Goal: Obtain resource: Obtain resource

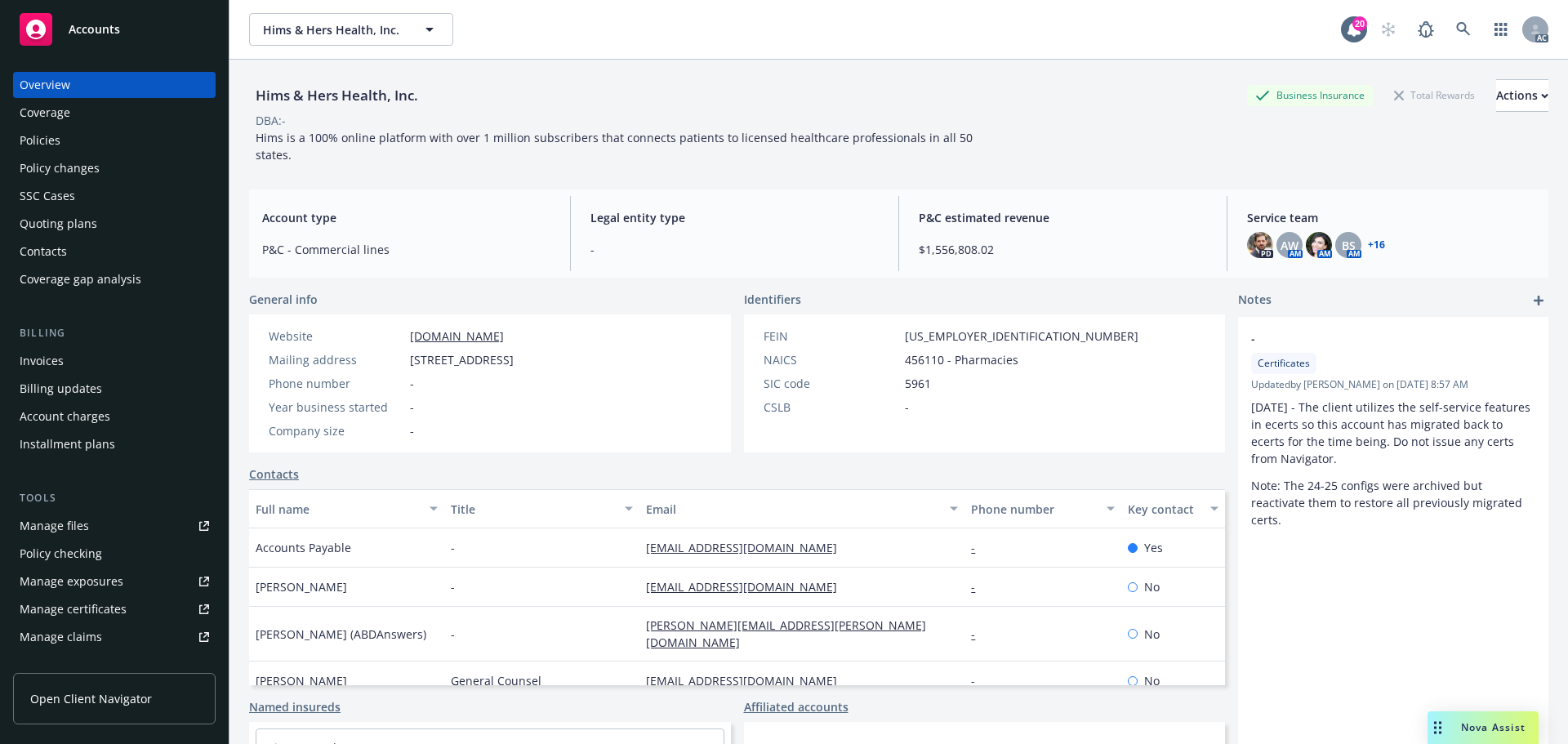
click at [85, 28] on span "Accounts" at bounding box center [93, 29] width 51 height 13
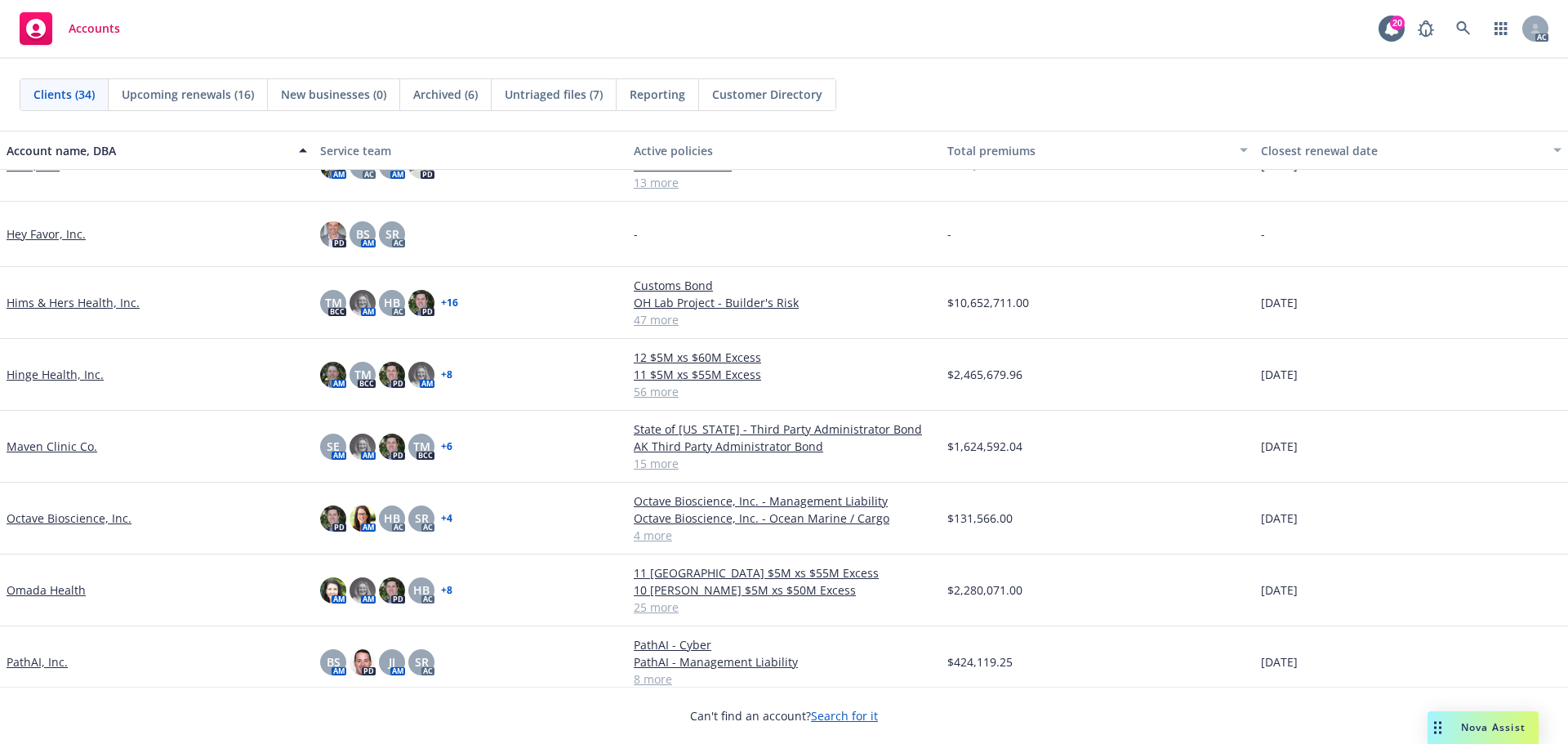
scroll to position [980, 0]
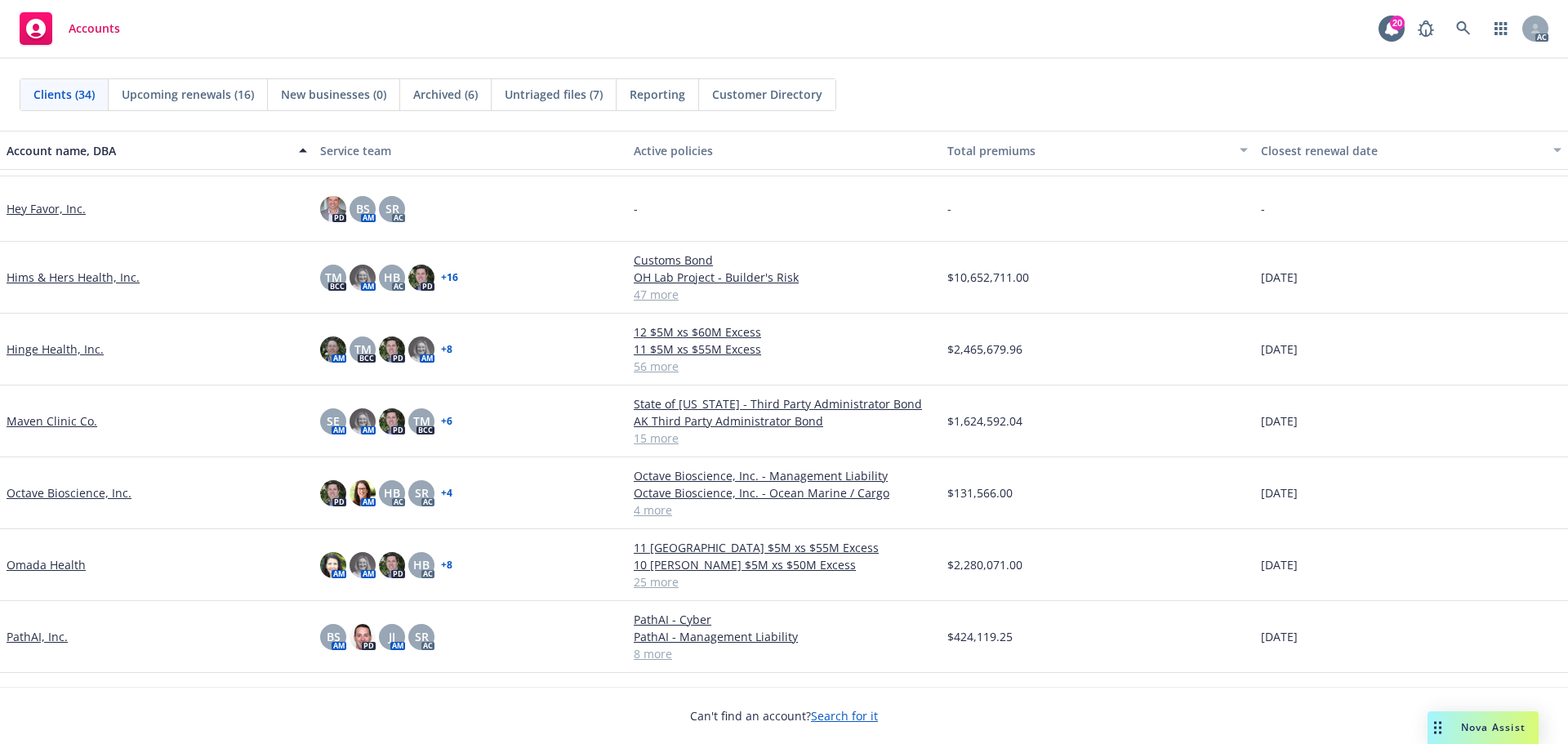
click at [55, 349] on link "Hinge Health, Inc." at bounding box center [55, 349] width 97 height 17
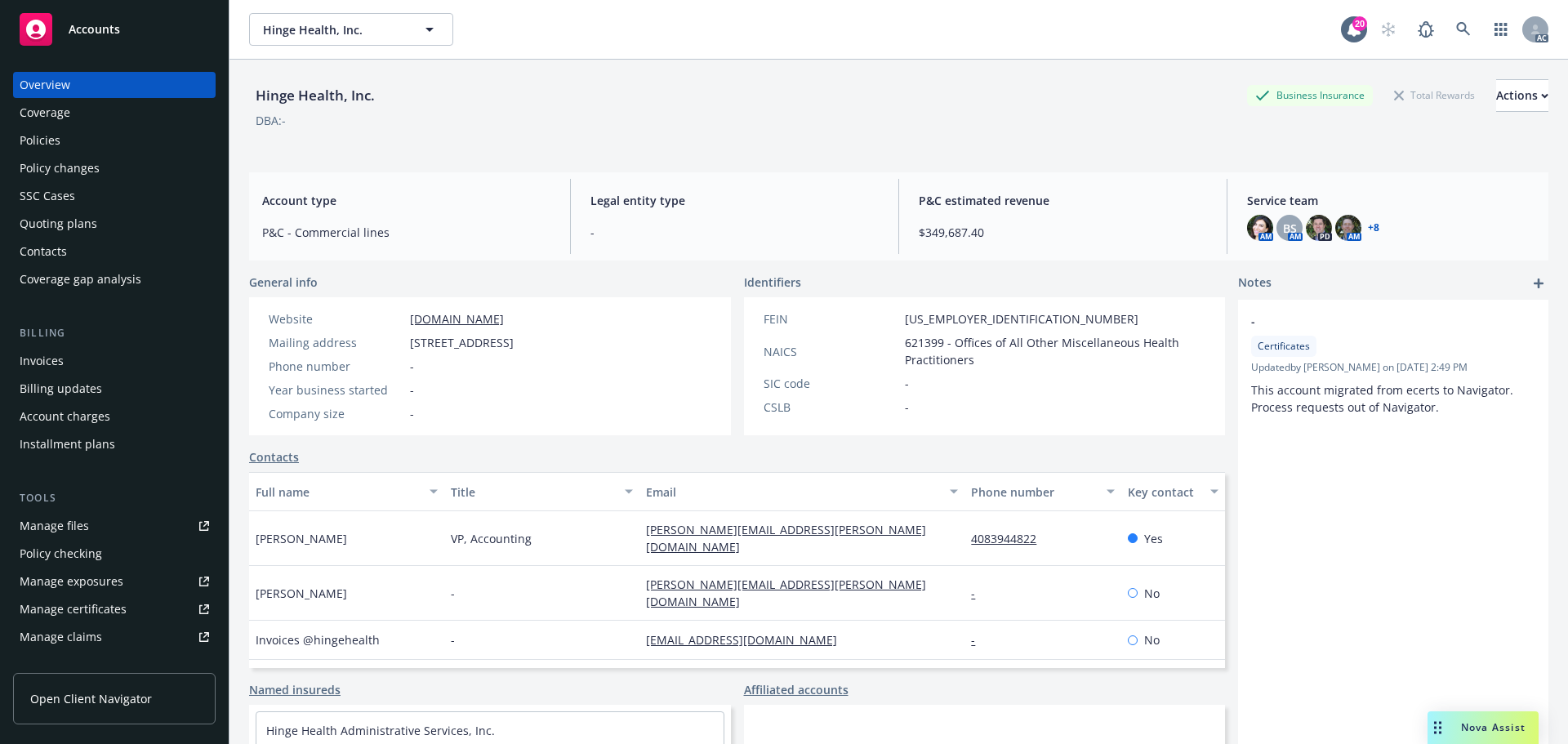
click at [107, 608] on div "Manage certificates" at bounding box center [73, 610] width 107 height 26
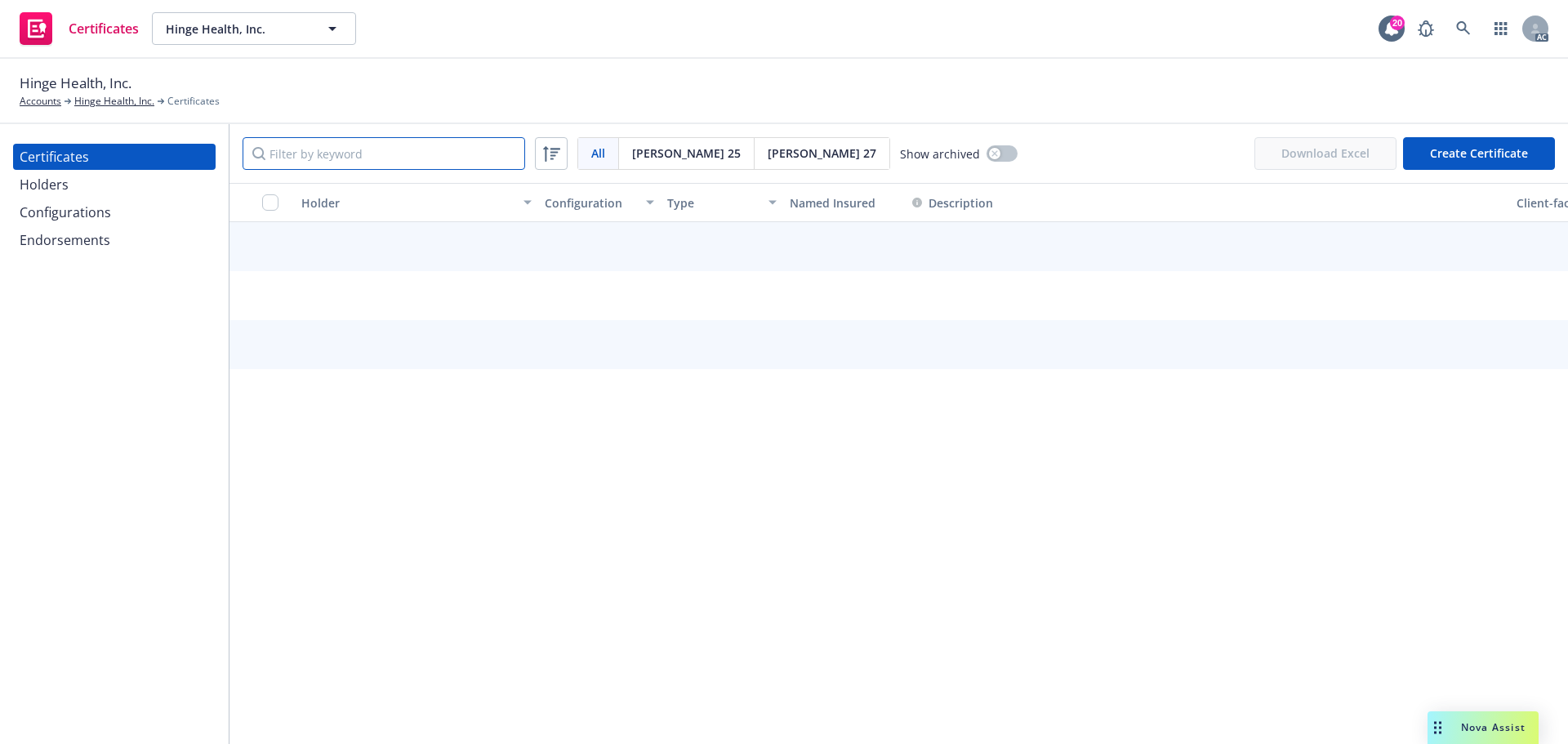
click at [304, 156] on input "Filter by keyword" at bounding box center [384, 153] width 283 height 33
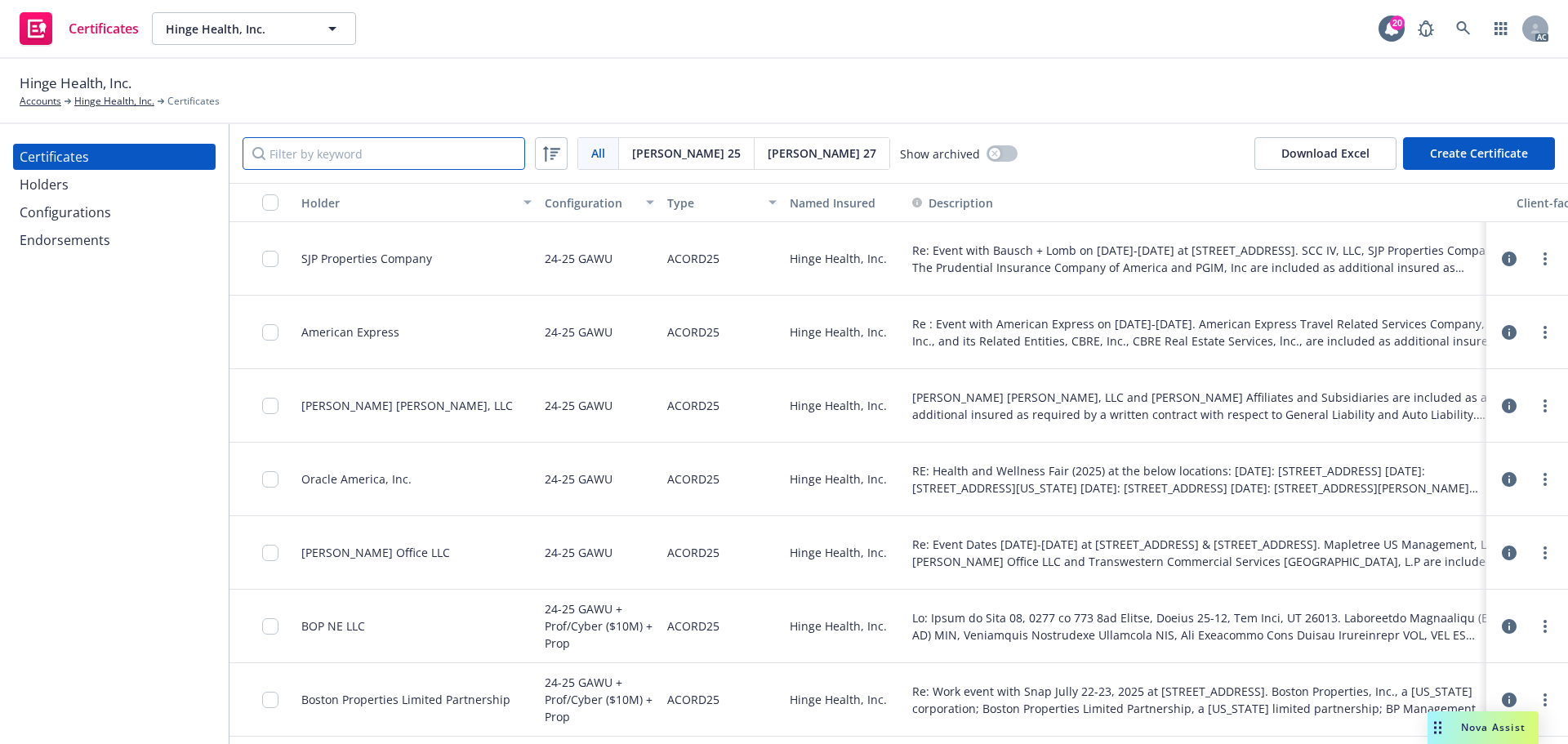
type input "a"
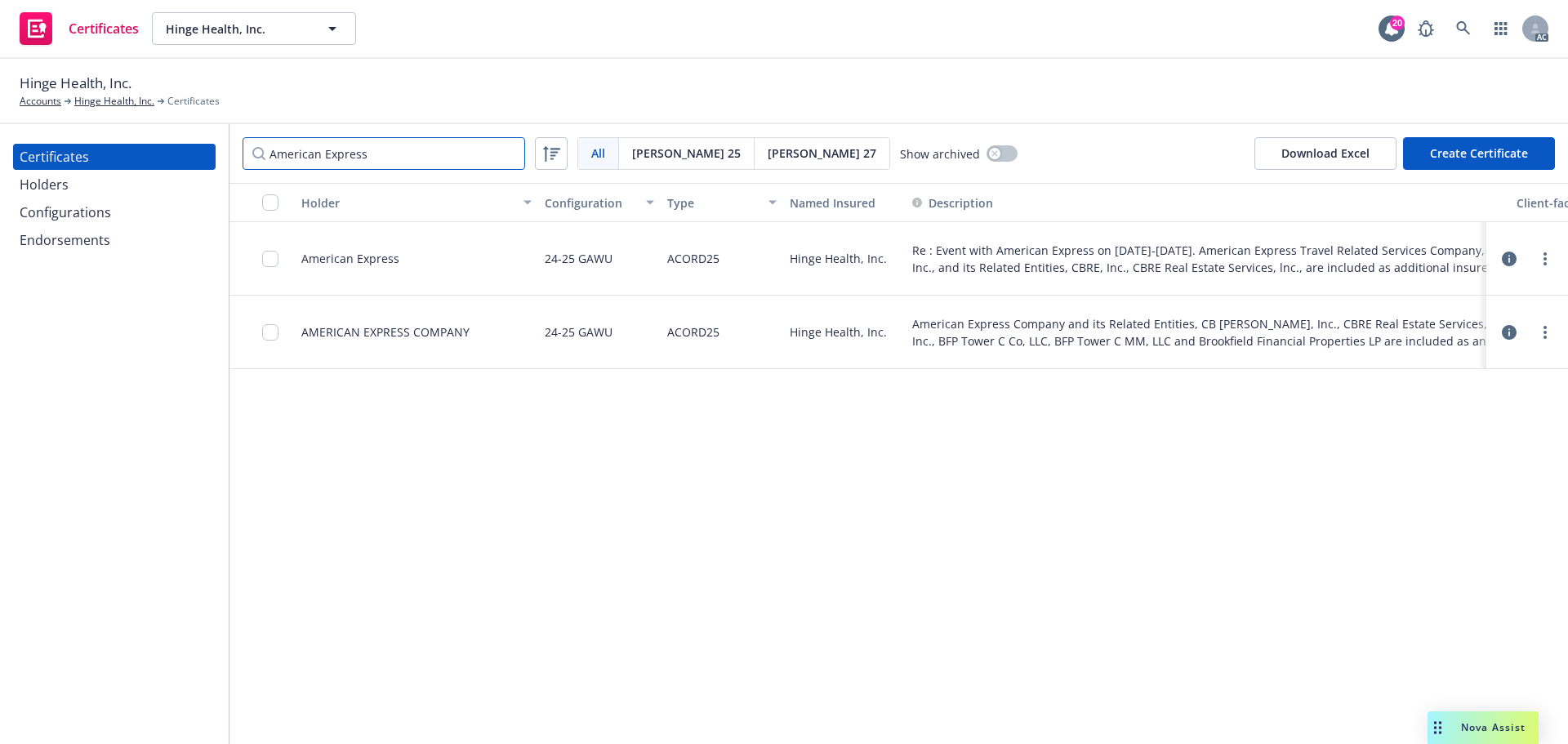
type input "American Express"
click at [116, 99] on link "Hinge Health, Inc." at bounding box center [115, 102] width 80 height 15
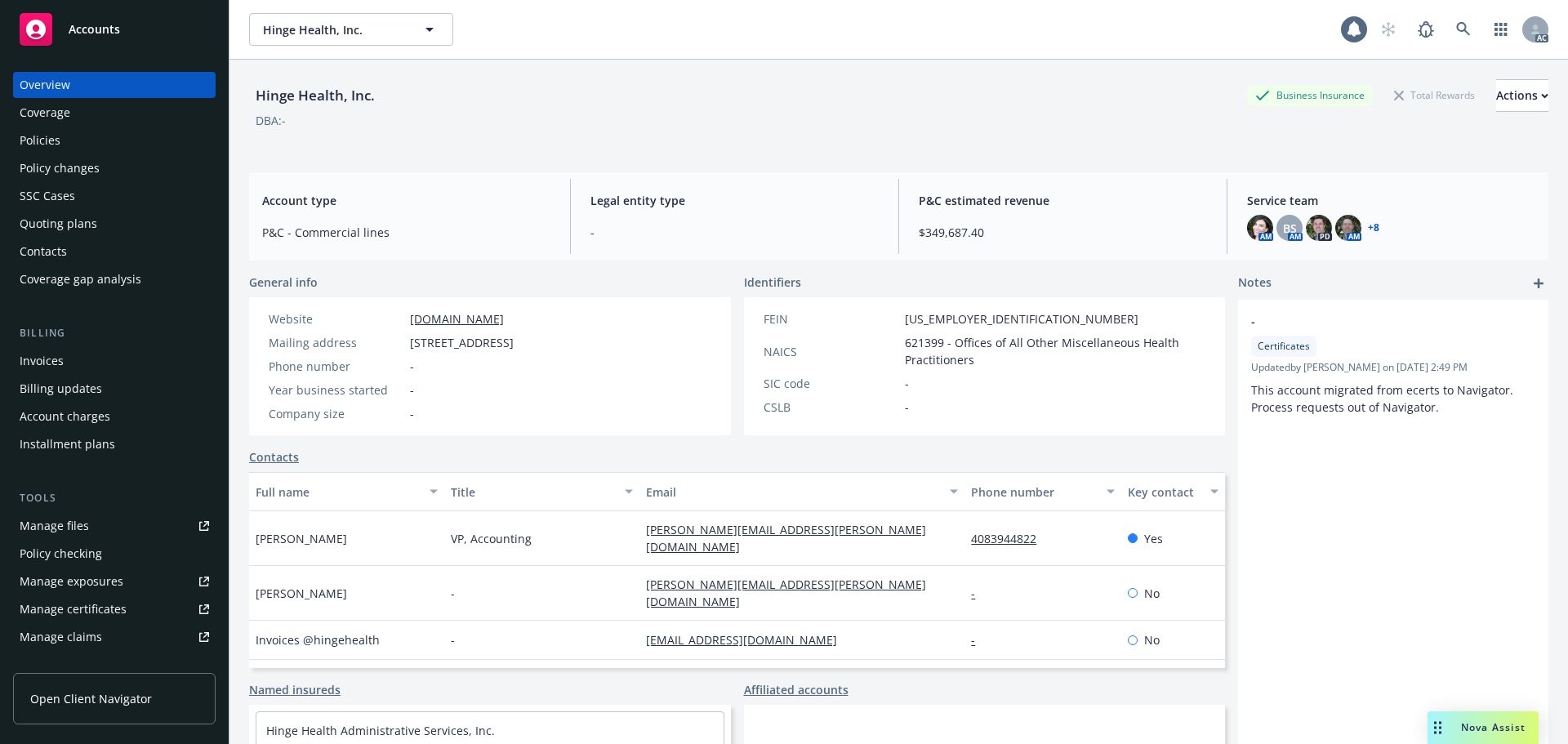
click at [62, 173] on div "Policy changes" at bounding box center [60, 168] width 80 height 26
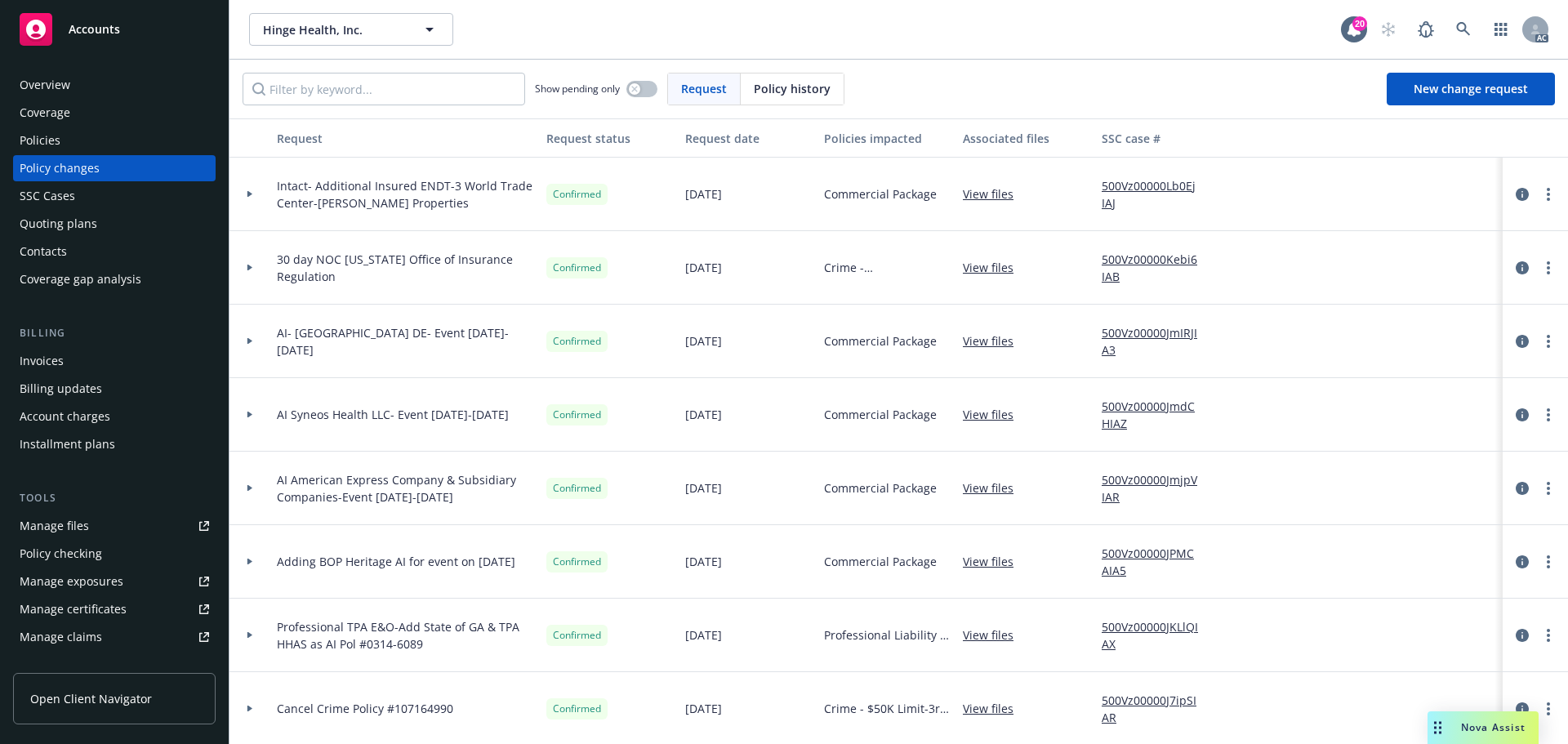
scroll to position [817, 0]
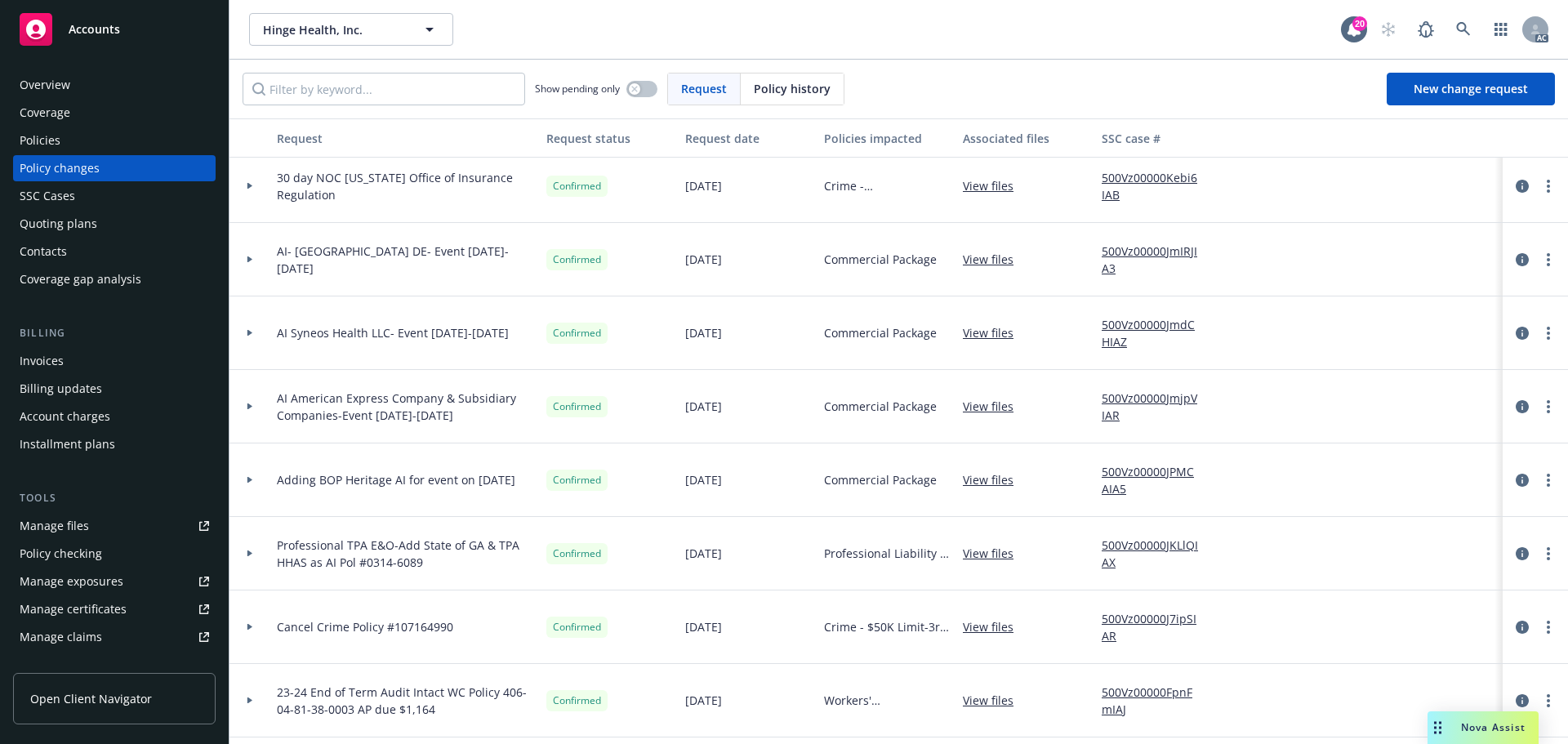
click at [248, 401] on div at bounding box center [250, 406] width 41 height 74
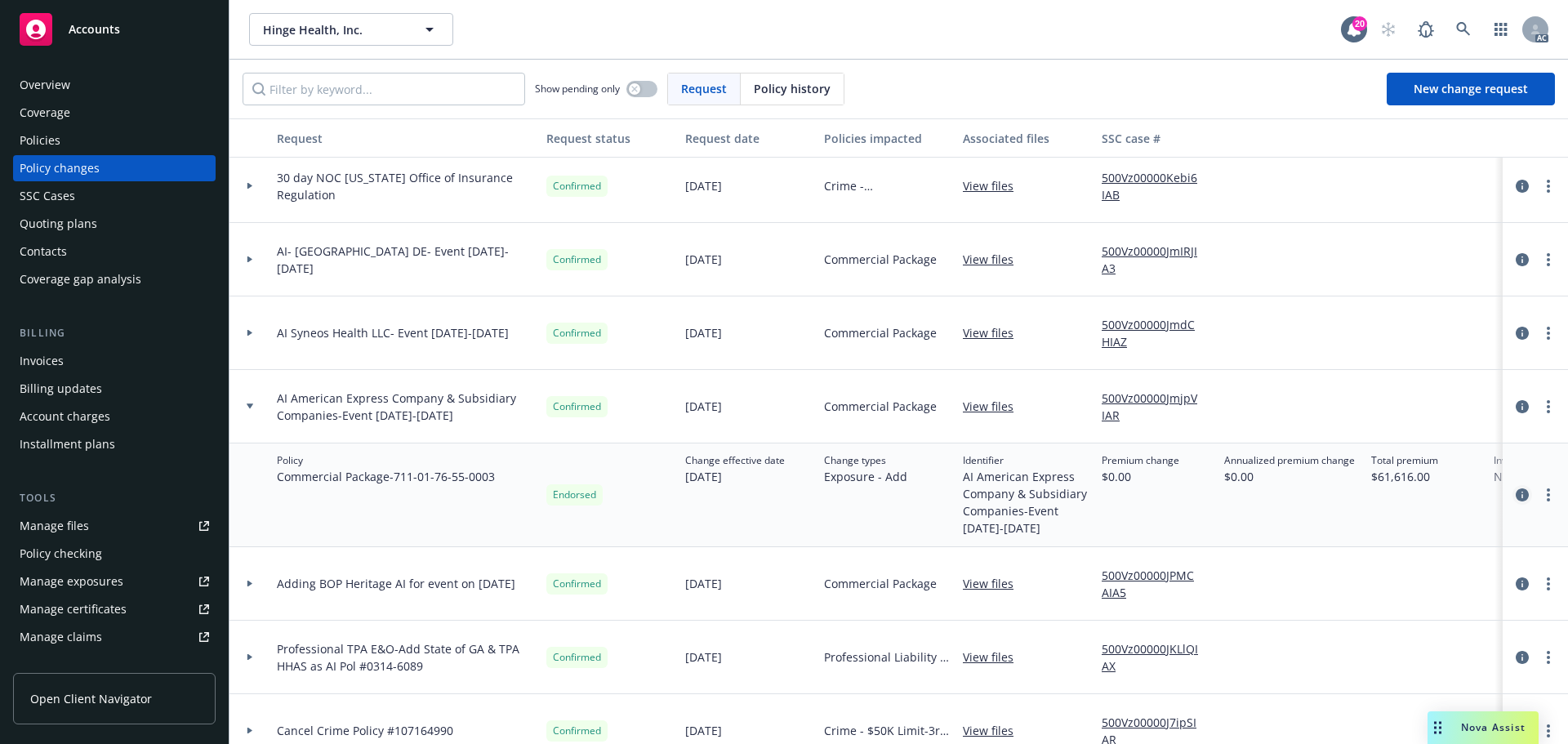
click at [1516, 493] on icon "circleInformation" at bounding box center [1522, 495] width 13 height 13
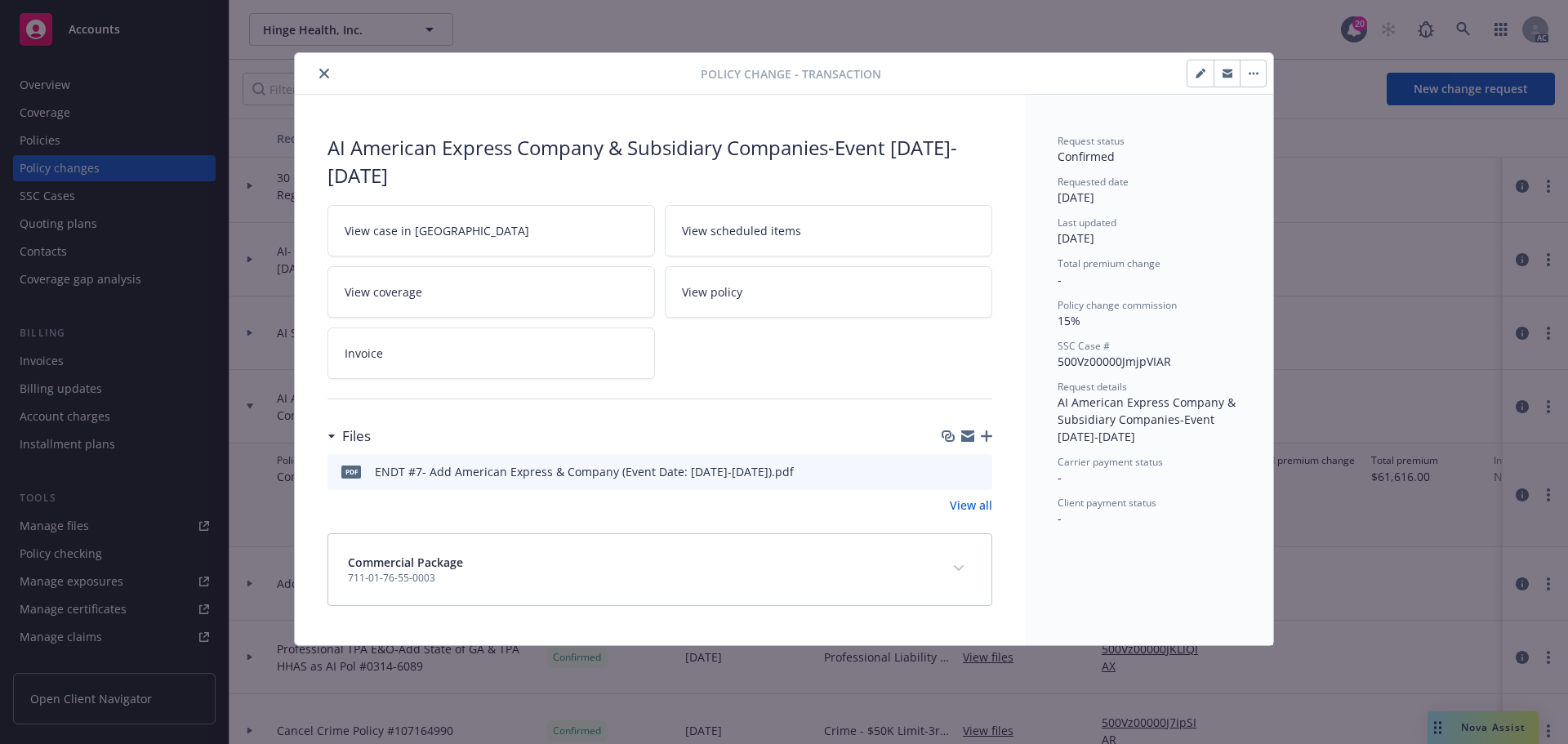
click at [951, 473] on icon "download file" at bounding box center [950, 470] width 13 height 13
click at [323, 75] on icon "close" at bounding box center [324, 73] width 9 height 9
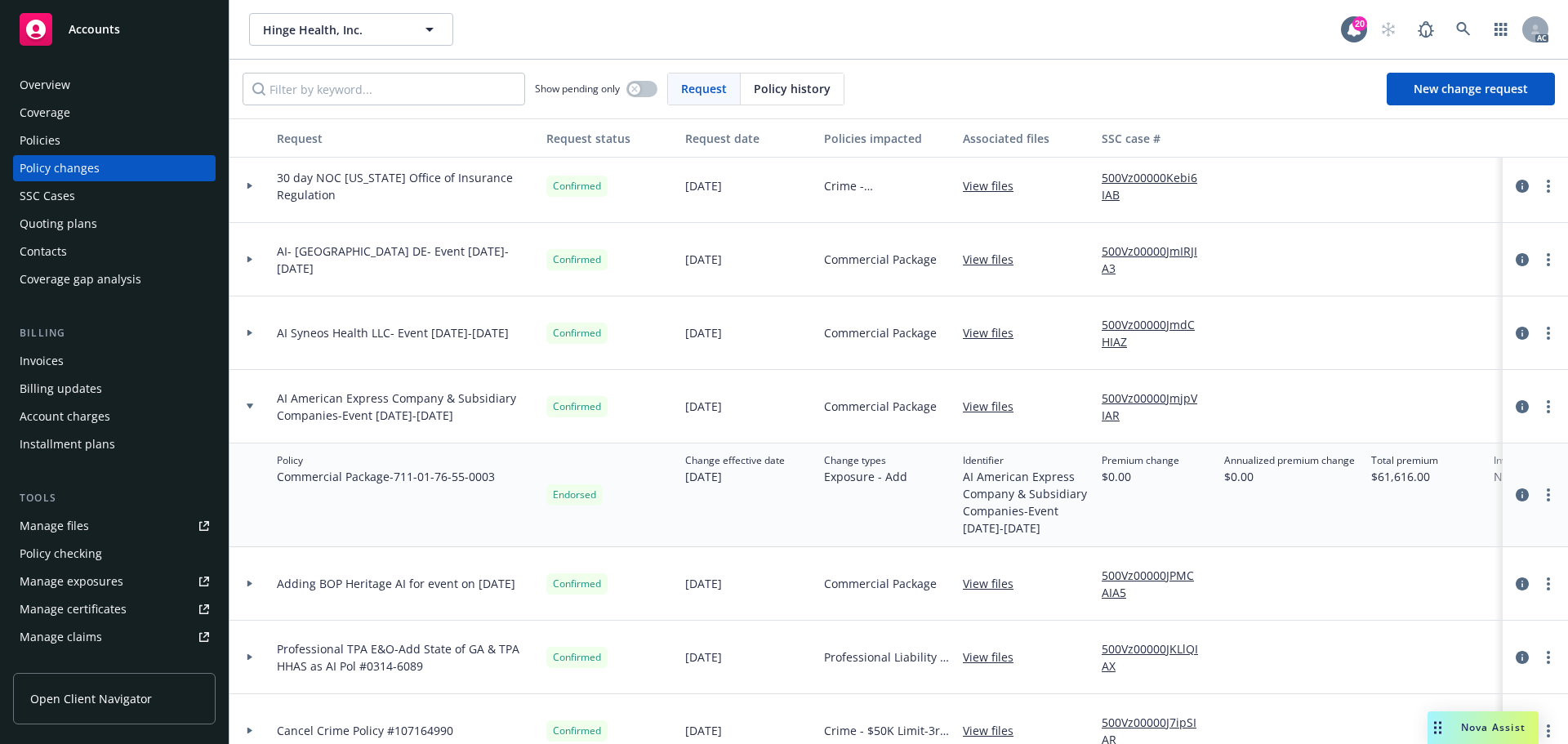
click at [53, 142] on div "Policies" at bounding box center [40, 140] width 41 height 26
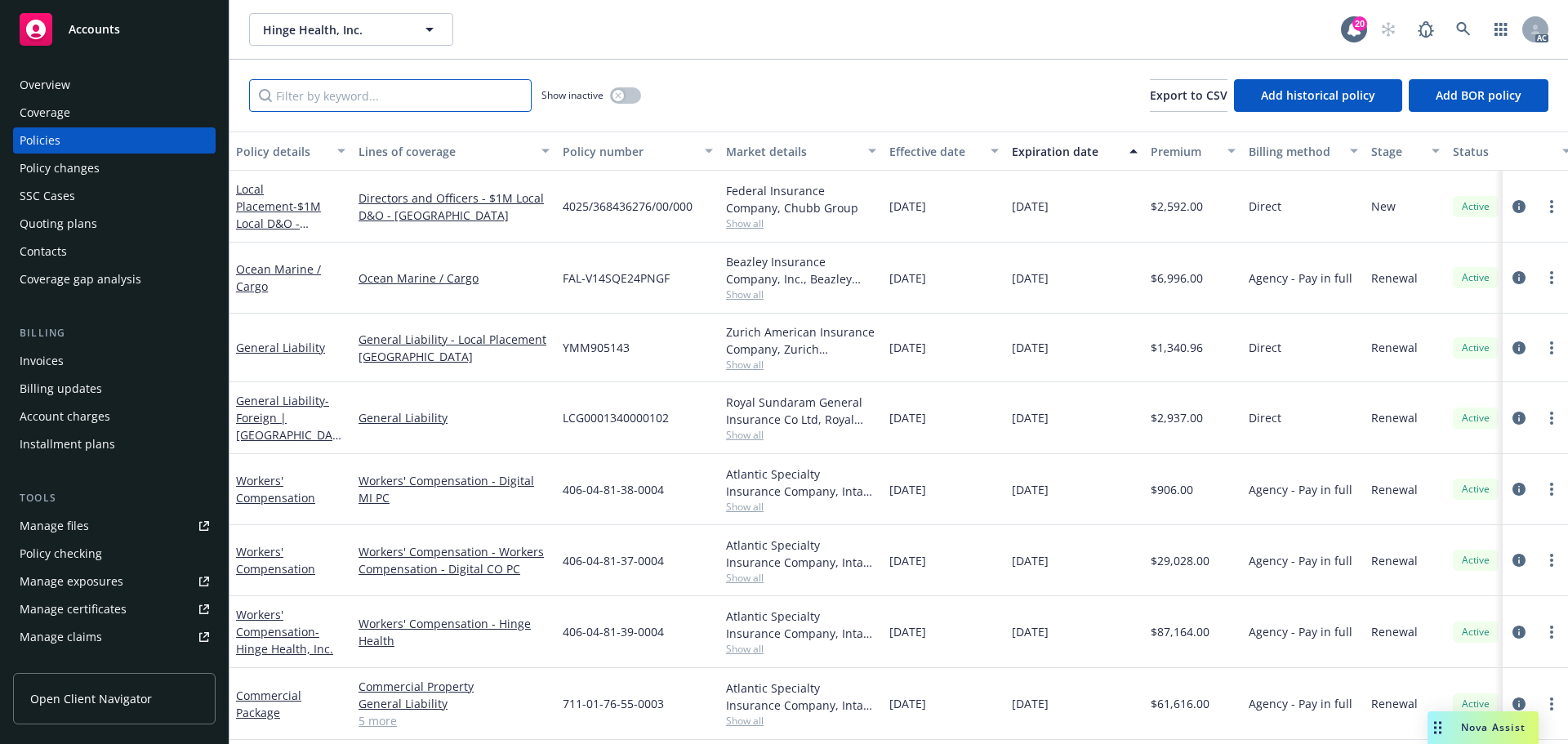
click at [363, 94] on input "Filter by keyword..." at bounding box center [390, 95] width 283 height 33
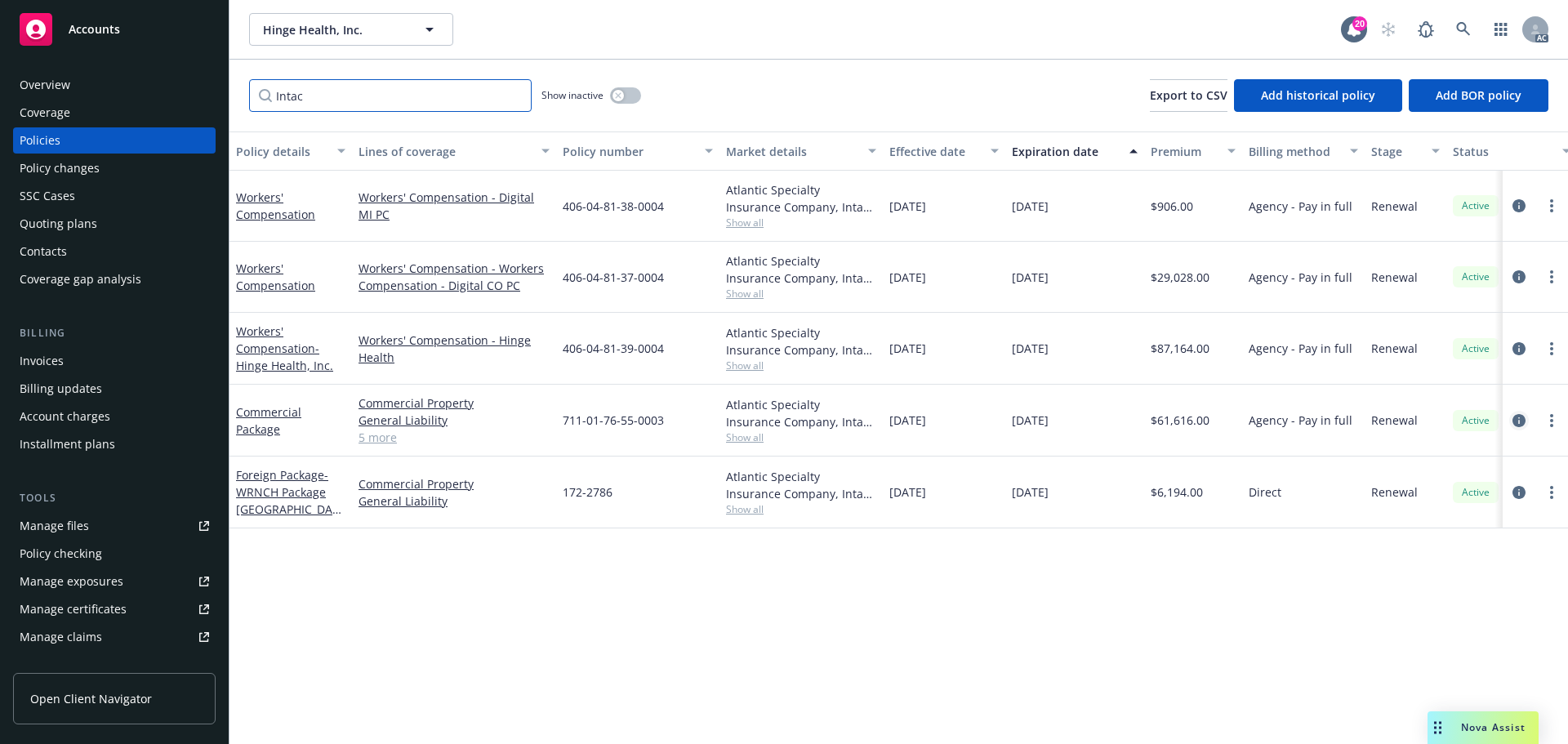
type input "Intac"
click at [1518, 421] on icon "circleInformation" at bounding box center [1519, 421] width 13 height 13
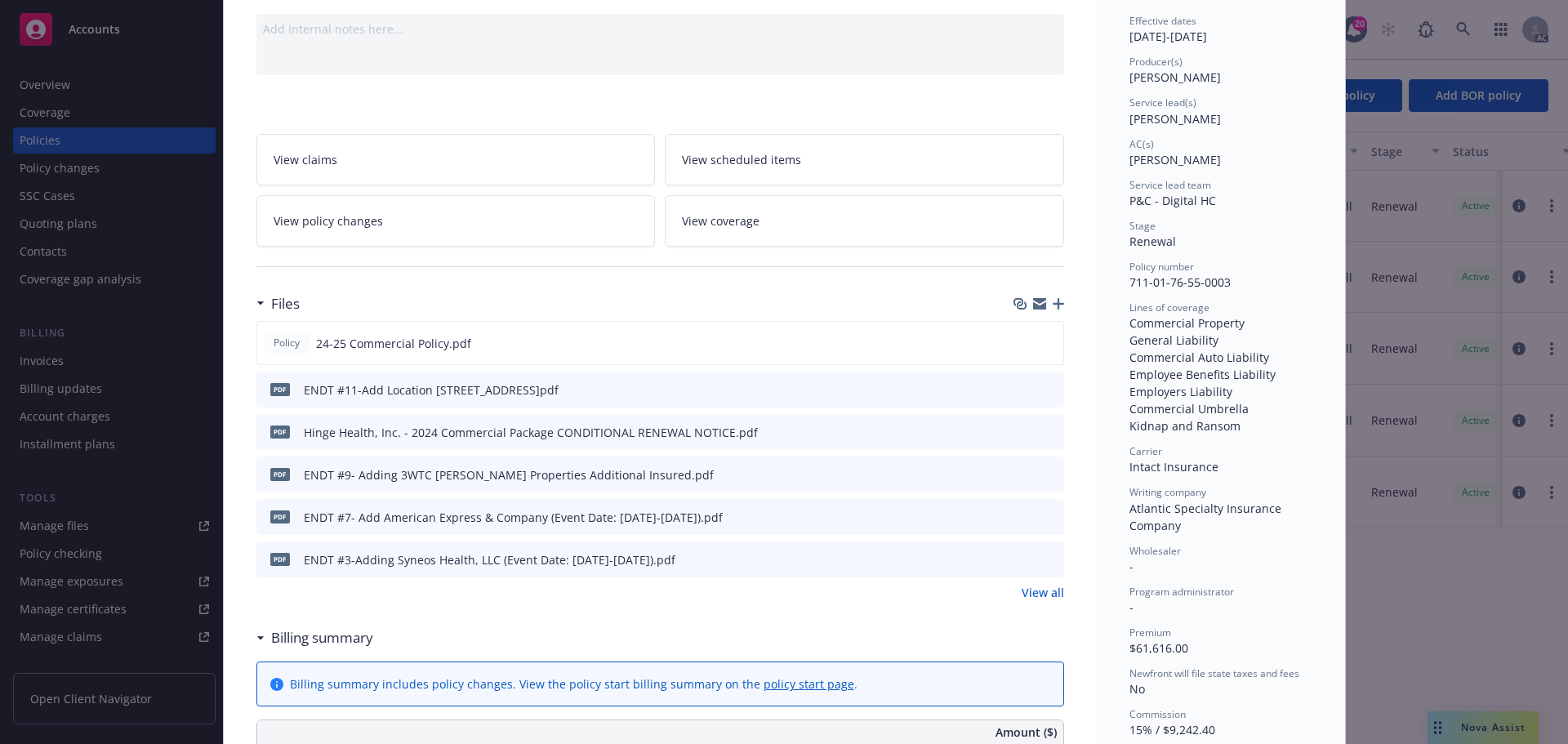
scroll to position [294, 0]
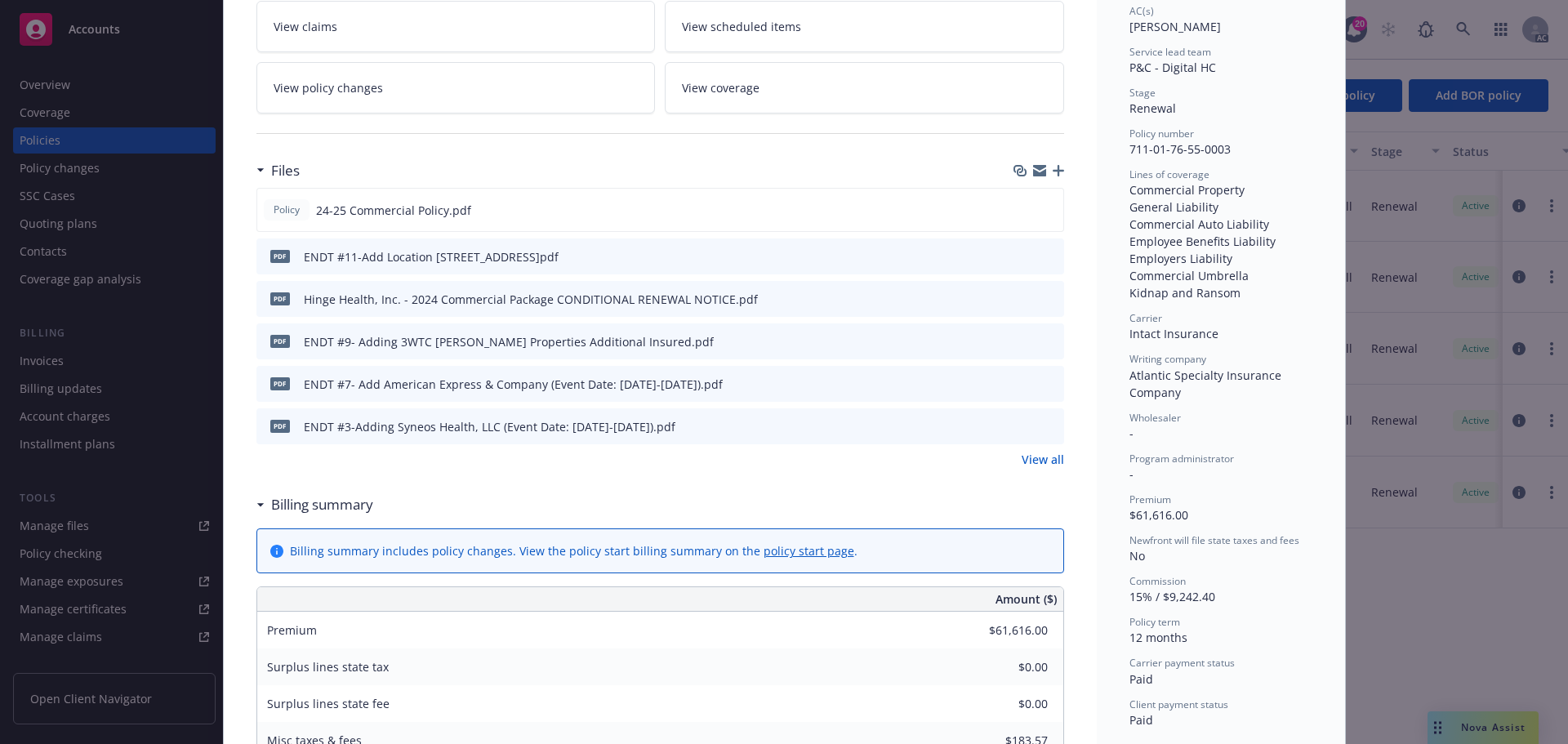
click at [1047, 456] on link "View all" at bounding box center [1043, 459] width 42 height 17
